Goal: Task Accomplishment & Management: Use online tool/utility

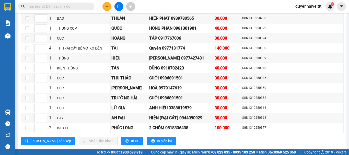
scroll to position [843, 0]
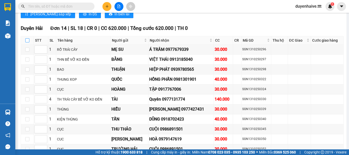
click at [27, 38] on input "checkbox" at bounding box center [27, 40] width 4 height 4
checkbox input "true"
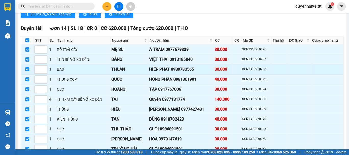
checkbox input "true"
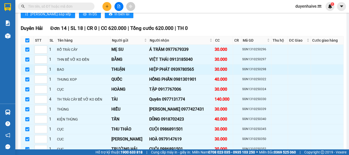
checkbox input "true"
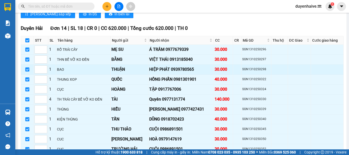
checkbox input "true"
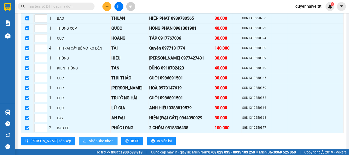
click at [89, 138] on span "Nhập kho nhận" at bounding box center [101, 141] width 25 height 6
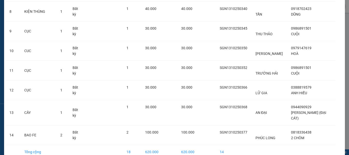
scroll to position [212, 0]
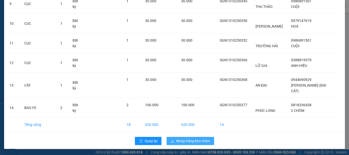
drag, startPoint x: 187, startPoint y: 141, endPoint x: 185, endPoint y: 136, distance: 5.7
click at [187, 141] on span "Nhập hàng kho nhận" at bounding box center [193, 141] width 34 height 6
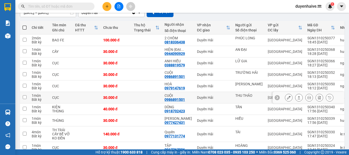
scroll to position [78, 0]
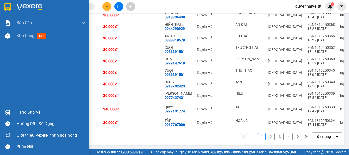
click at [24, 109] on div "Hàng sắp về" at bounding box center [51, 113] width 69 height 8
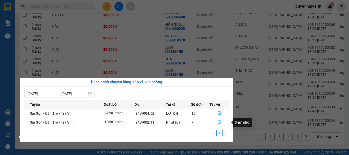
click at [220, 121] on icon "file-done" at bounding box center [219, 123] width 3 height 4
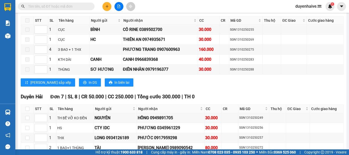
scroll to position [627, 0]
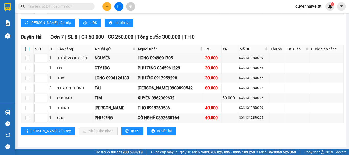
click at [28, 49] on input "checkbox" at bounding box center [27, 49] width 4 height 4
checkbox input "true"
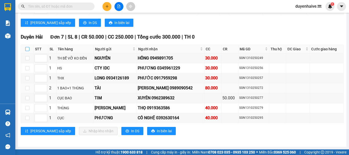
checkbox input "true"
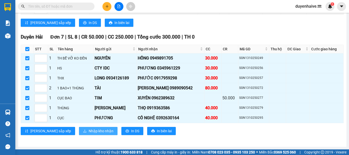
click at [89, 132] on span "Nhập kho nhận" at bounding box center [101, 131] width 25 height 6
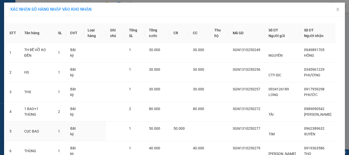
scroll to position [63, 0]
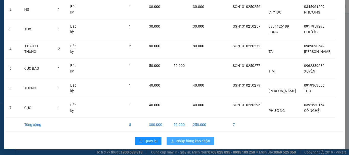
click at [188, 139] on span "Nhập hàng kho nhận" at bounding box center [193, 141] width 34 height 6
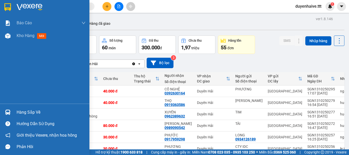
click at [32, 110] on div "Hàng sắp về" at bounding box center [51, 113] width 69 height 8
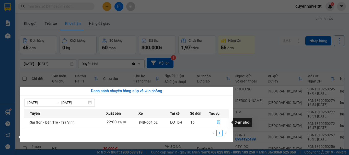
click at [218, 122] on icon "file-done" at bounding box center [219, 122] width 4 height 4
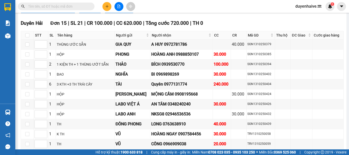
scroll to position [690, 0]
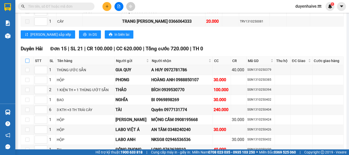
click at [26, 63] on input "checkbox" at bounding box center [27, 61] width 4 height 4
checkbox input "true"
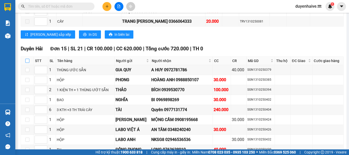
checkbox input "true"
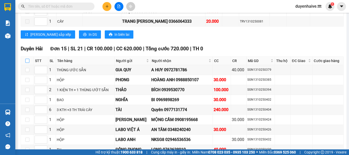
checkbox input "true"
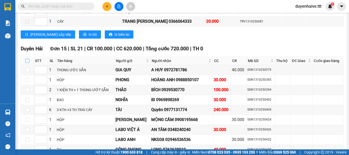
checkbox input "true"
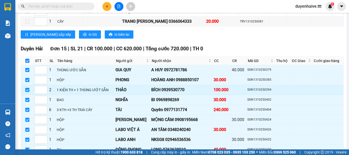
scroll to position [767, 0]
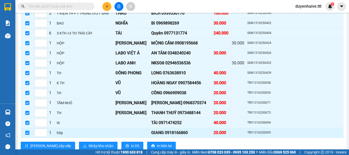
click at [28, 135] on input "checkbox" at bounding box center [27, 133] width 4 height 4
checkbox input "false"
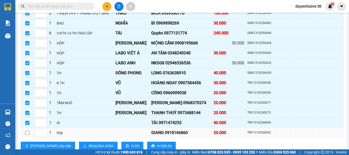
checkbox input "false"
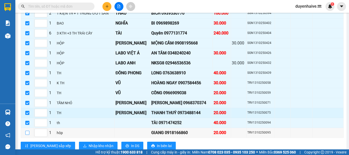
scroll to position [786, 0]
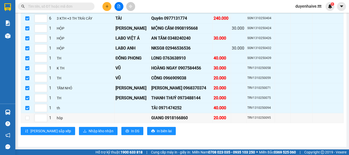
click at [73, 7] on input "text" at bounding box center [58, 7] width 60 height 6
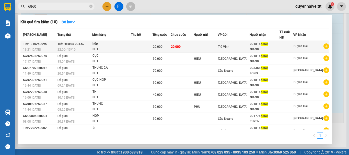
type input "6860"
click at [143, 48] on td at bounding box center [141, 47] width 21 height 12
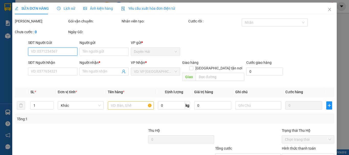
type input "0918166860"
type input "GIANG"
type input "20.000"
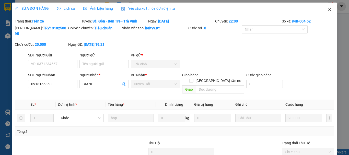
click at [328, 9] on icon "close" at bounding box center [330, 9] width 4 height 4
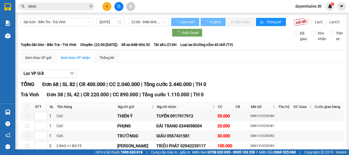
click at [52, 5] on input "6860" at bounding box center [58, 7] width 60 height 6
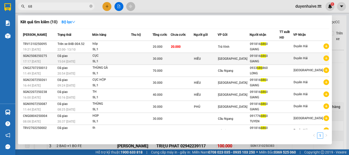
type input "6"
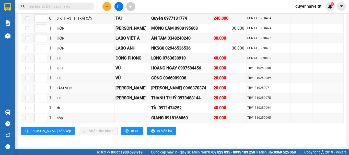
scroll to position [684, 0]
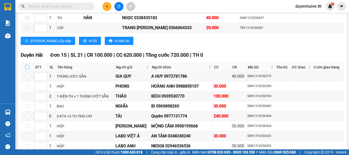
click at [26, 69] on input "checkbox" at bounding box center [27, 67] width 4 height 4
checkbox input "true"
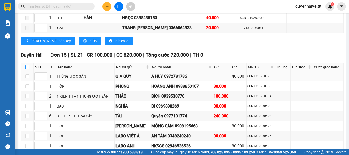
checkbox input "true"
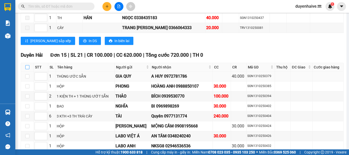
checkbox input "true"
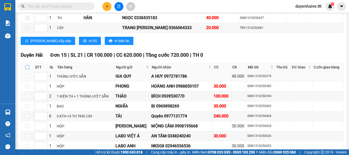
checkbox input "true"
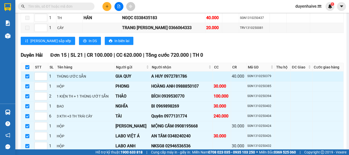
scroll to position [786, 0]
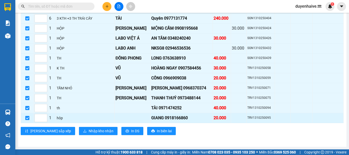
click at [26, 119] on input "checkbox" at bounding box center [27, 118] width 4 height 4
checkbox input "false"
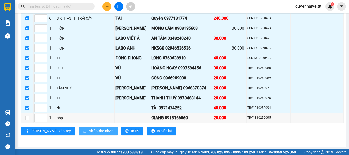
click at [89, 132] on span "Nhập kho nhận" at bounding box center [101, 131] width 25 height 6
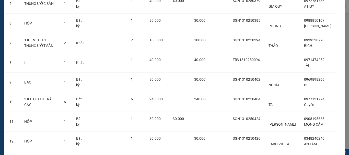
scroll to position [218, 0]
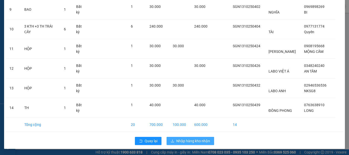
click at [192, 141] on span "Nhập hàng kho nhận" at bounding box center [193, 141] width 34 height 6
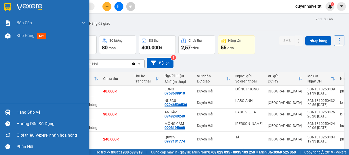
click at [24, 110] on div "Hàng sắp về" at bounding box center [51, 113] width 69 height 8
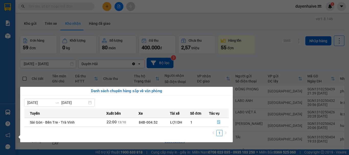
click at [141, 17] on section "Kết quả tìm kiếm ( 10 ) Bộ lọc Mã ĐH Trạng thái Món hàng Thu hộ Tổng cước Chưa …" at bounding box center [174, 77] width 349 height 155
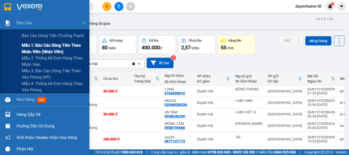
click at [45, 47] on span "Mẫu 1: Báo cáo dòng tiền theo nhân viên (nhân viên)" at bounding box center [54, 48] width 64 height 13
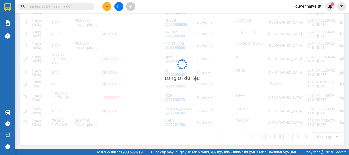
scroll to position [86, 0]
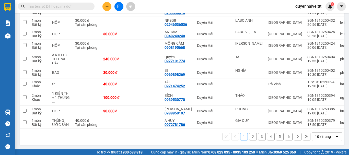
click at [318, 137] on div "10 / trang" at bounding box center [323, 136] width 16 height 5
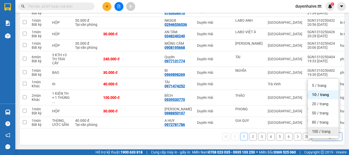
click at [321, 128] on div "100 / trang" at bounding box center [323, 131] width 31 height 9
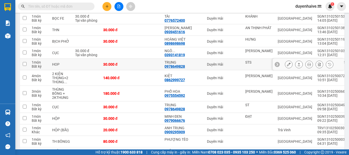
scroll to position [675, 0]
